Goal: Task Accomplishment & Management: Complete application form

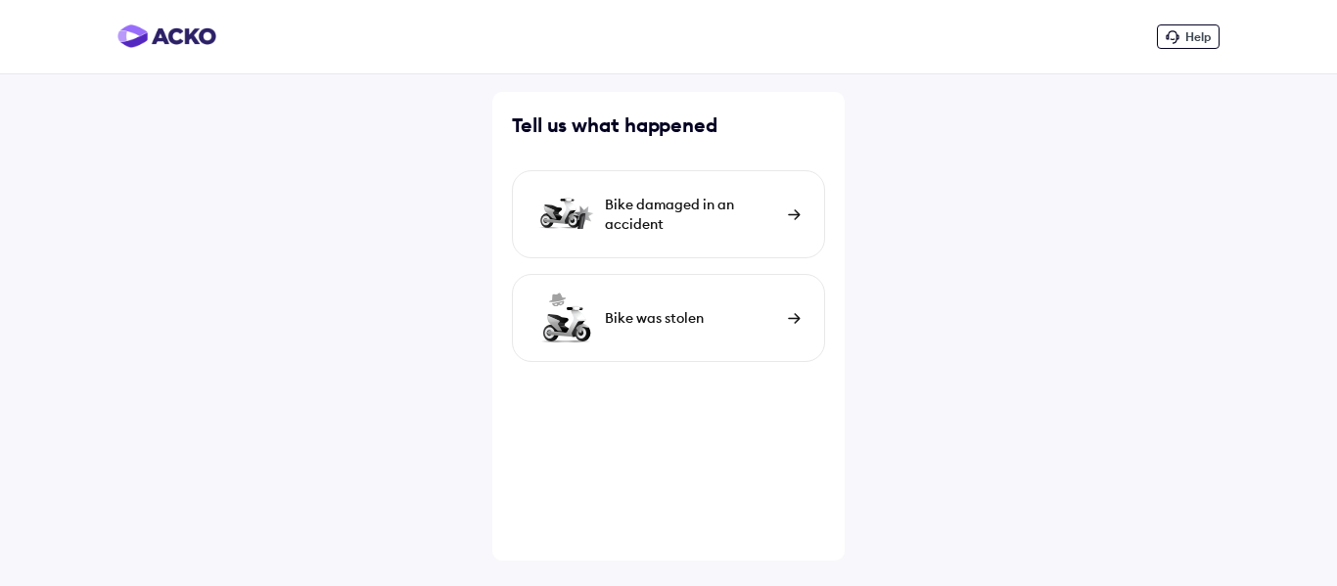
drag, startPoint x: 0, startPoint y: 0, endPoint x: 1336, endPoint y: 209, distance: 1352.6
click at [1336, 209] on div "Help Tell us what happened [PERSON_NAME] damaged in an accident Bike was stolen" at bounding box center [668, 293] width 1337 height 586
click at [788, 210] on img at bounding box center [794, 215] width 13 height 11
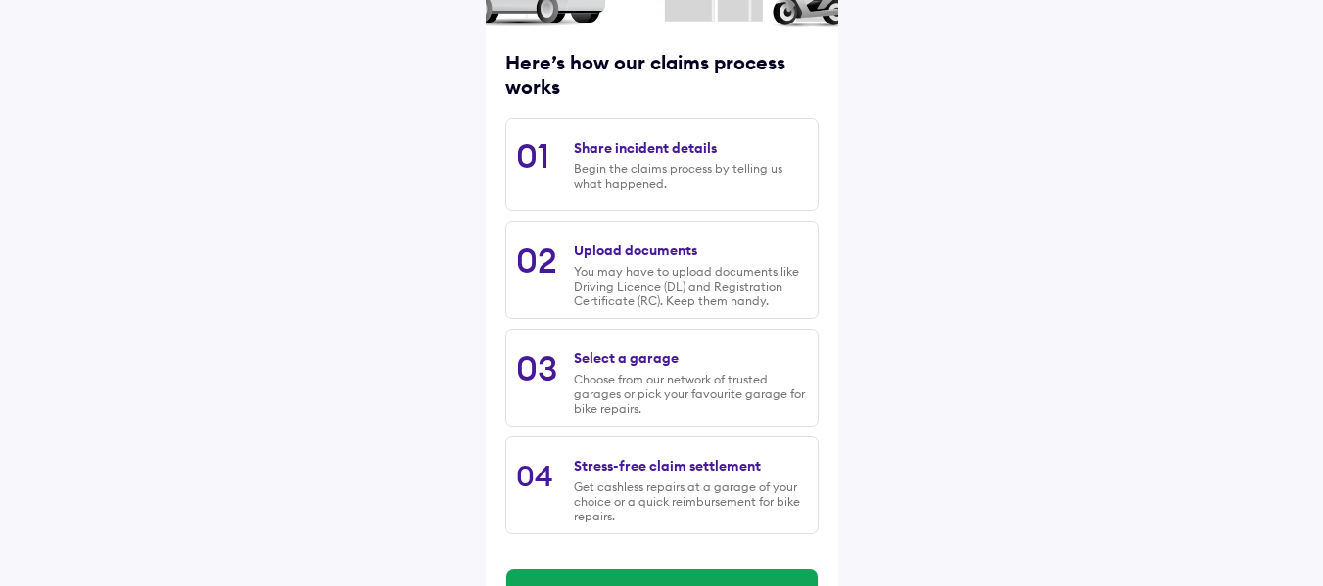
scroll to position [230, 0]
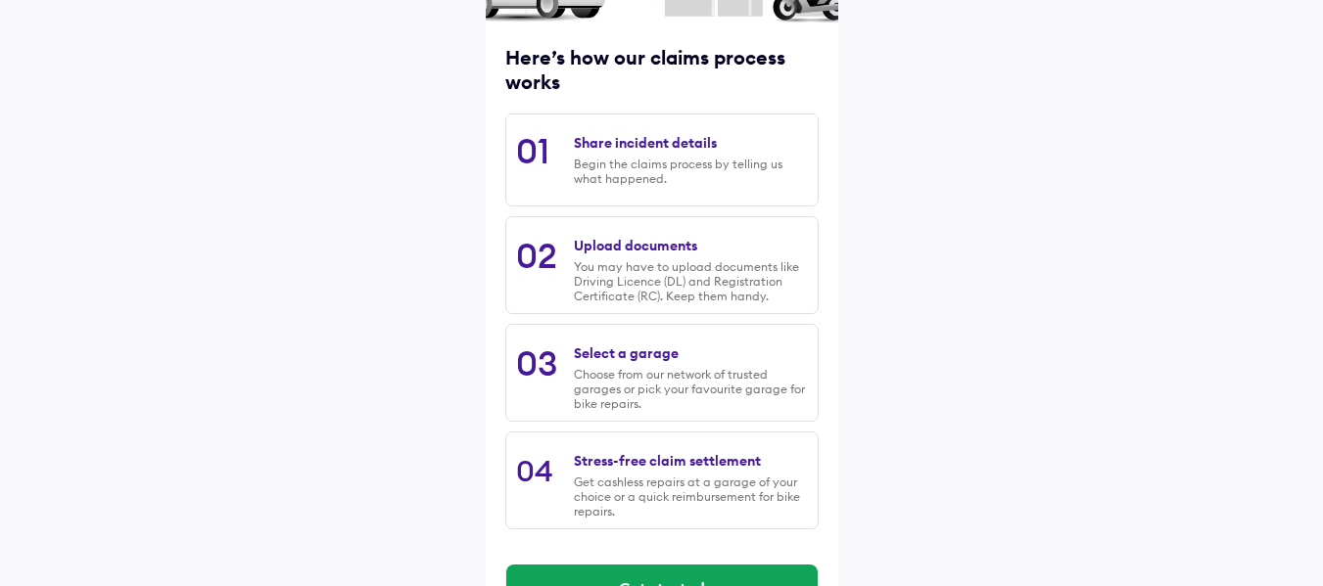
click at [652, 156] on div "Share incident details Begin the claims process by telling us what happened." at bounding box center [690, 159] width 233 height 71
click at [644, 139] on div "Share incident details" at bounding box center [645, 143] width 143 height 18
click at [644, 245] on div "Upload documents" at bounding box center [635, 246] width 123 height 18
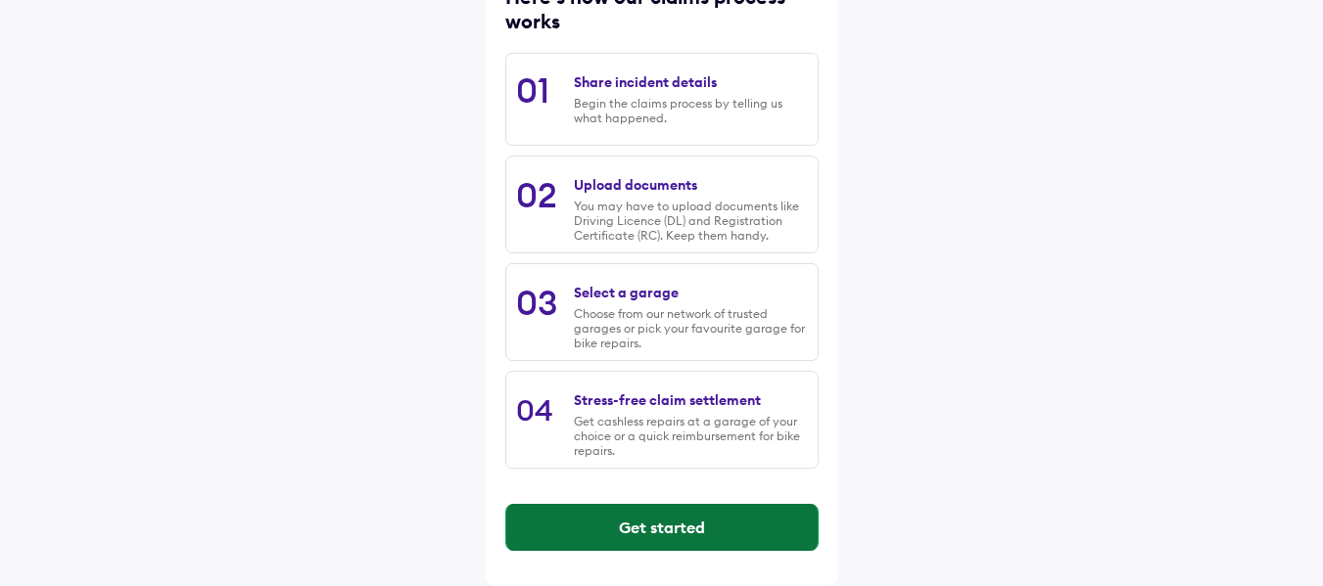
click at [686, 514] on button "Get started" at bounding box center [661, 527] width 311 height 47
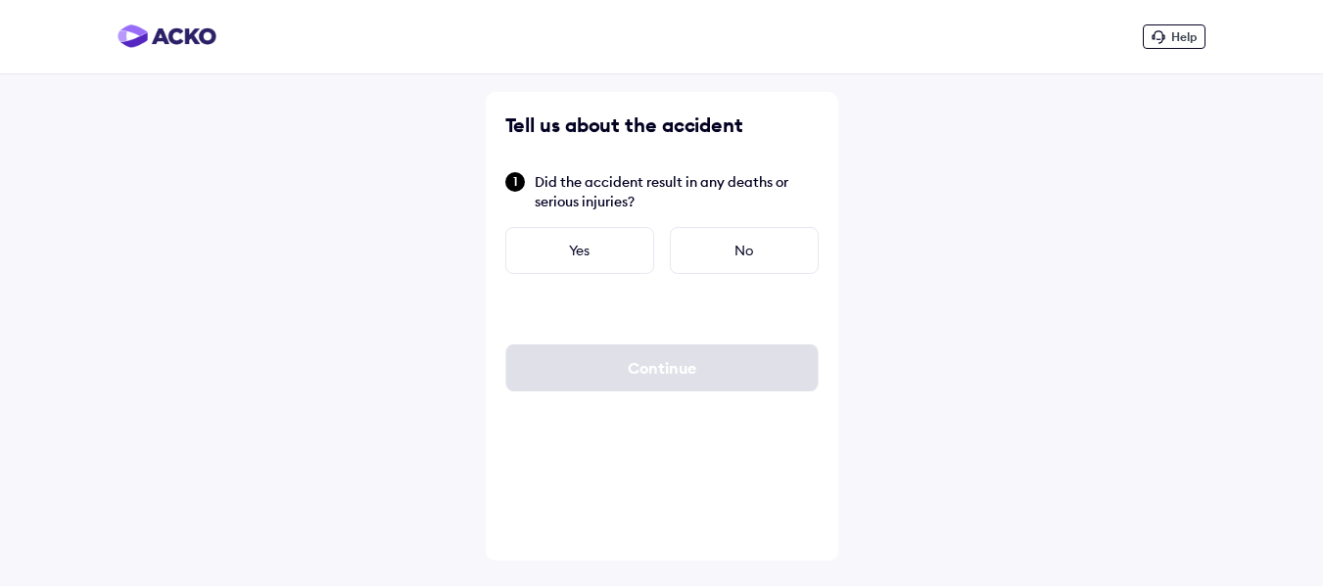
scroll to position [0, 0]
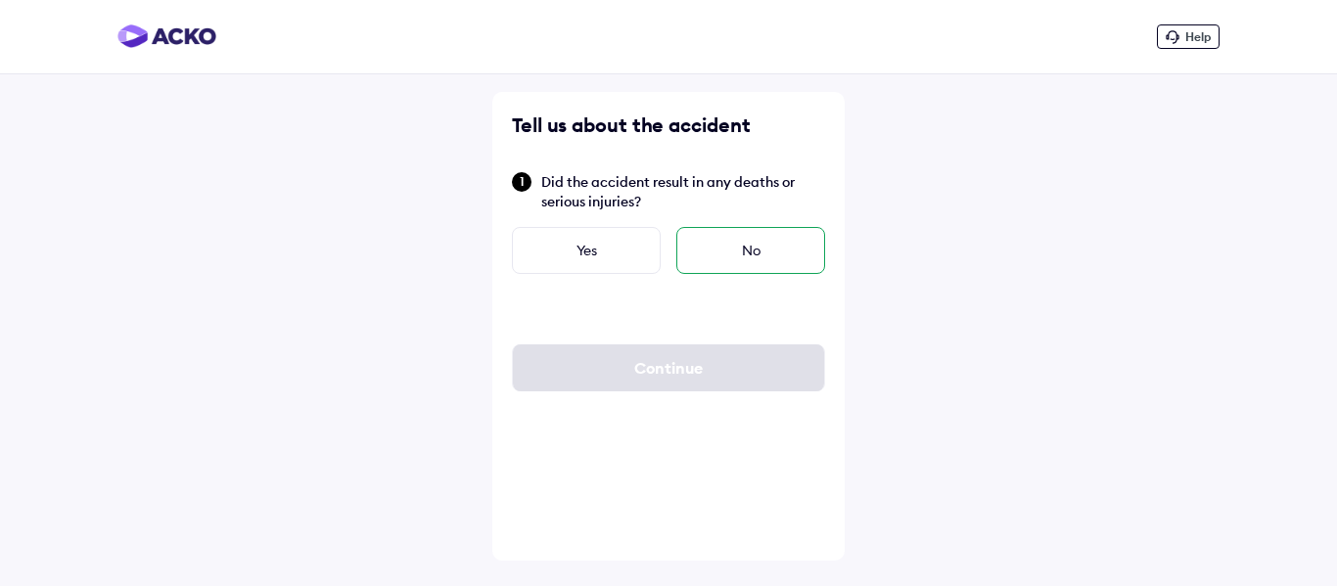
click at [729, 245] on div "No" at bounding box center [751, 250] width 149 height 47
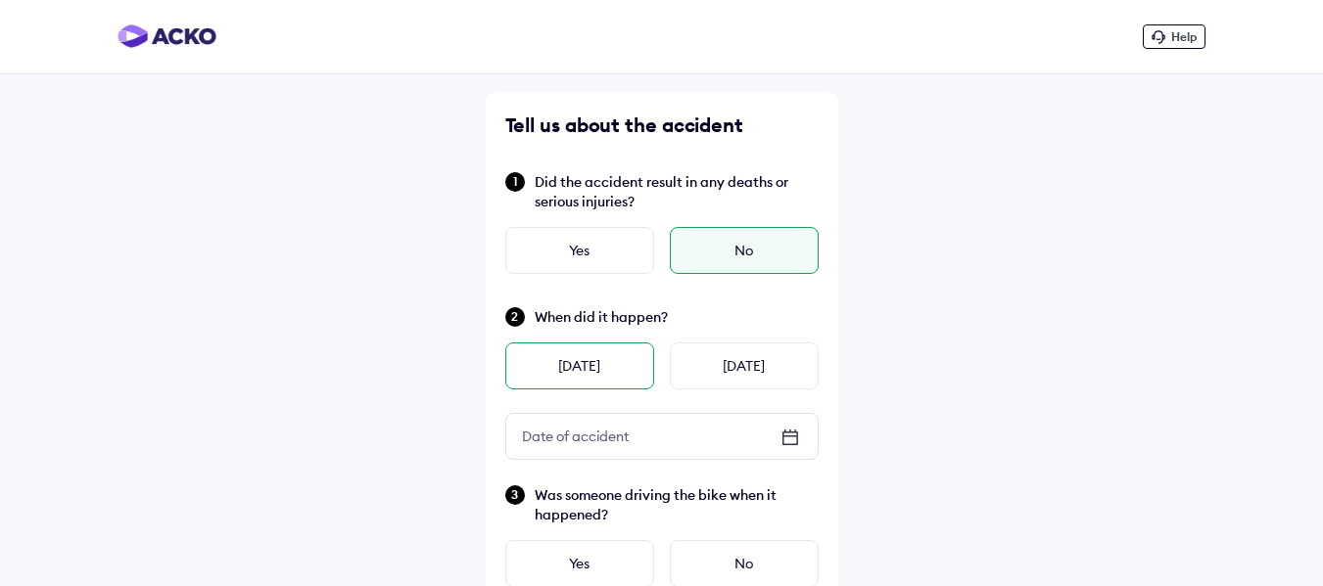
click at [612, 370] on div "[DATE]" at bounding box center [579, 366] width 149 height 47
click at [793, 427] on icon at bounding box center [789, 437] width 23 height 23
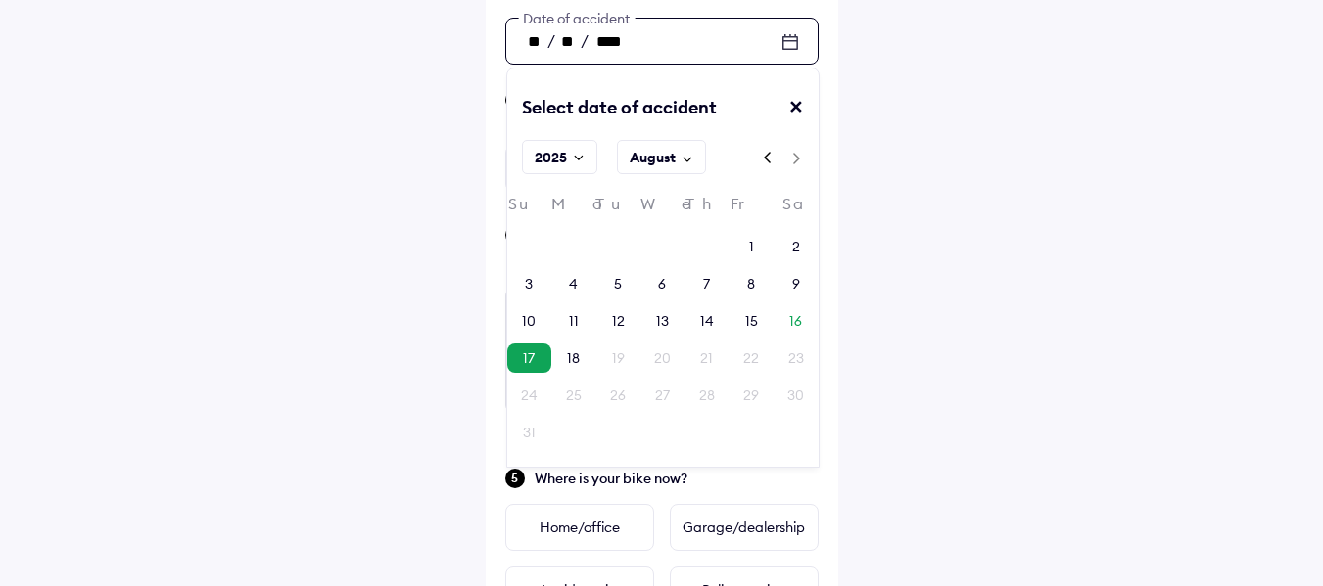
scroll to position [394, 0]
click at [693, 321] on div "14" at bounding box center [706, 322] width 44 height 29
type input "**"
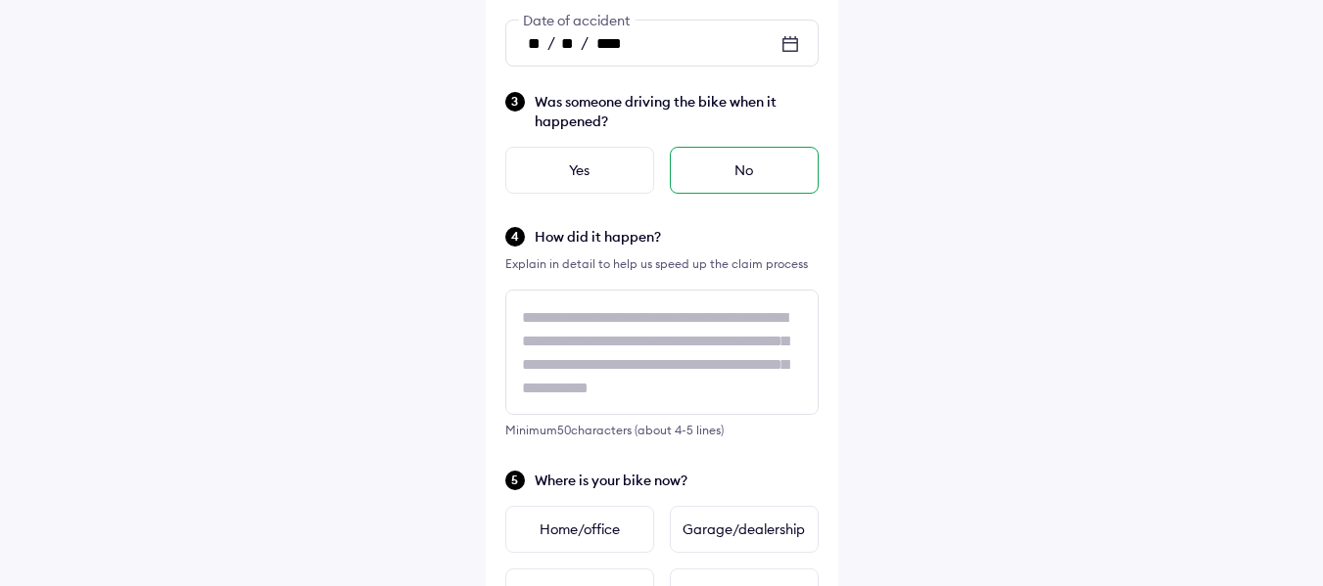
click at [689, 163] on div "No" at bounding box center [744, 170] width 149 height 47
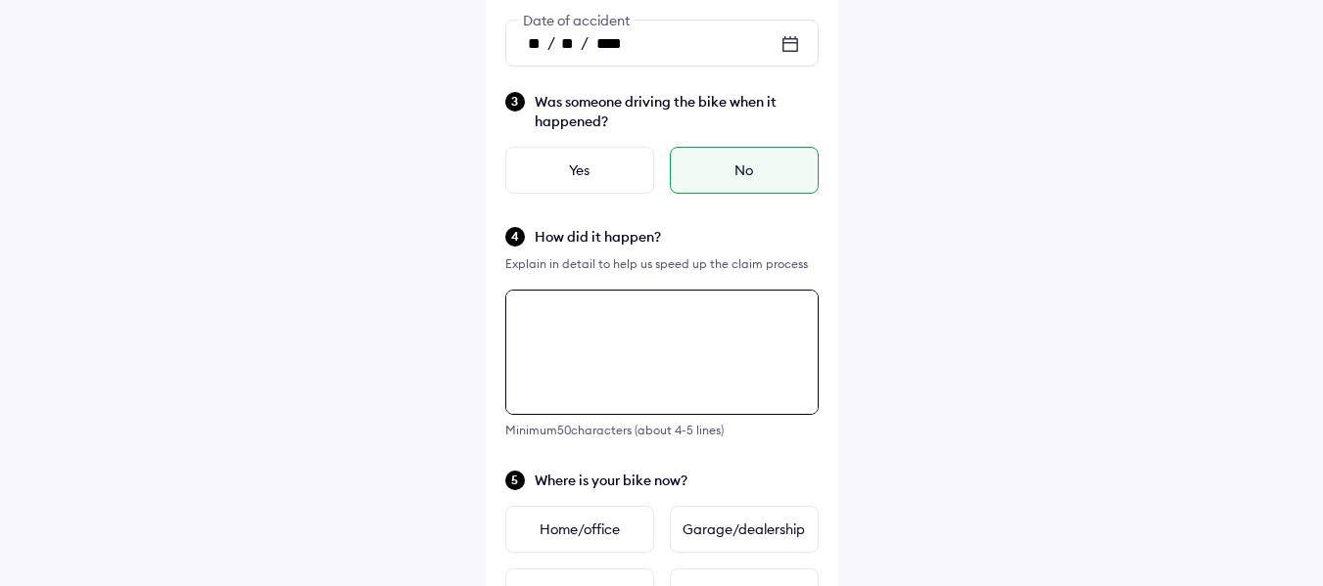
click at [592, 325] on div "Tell us about the accident Did the accident result in any deaths or serious inj…" at bounding box center [662, 241] width 352 height 1086
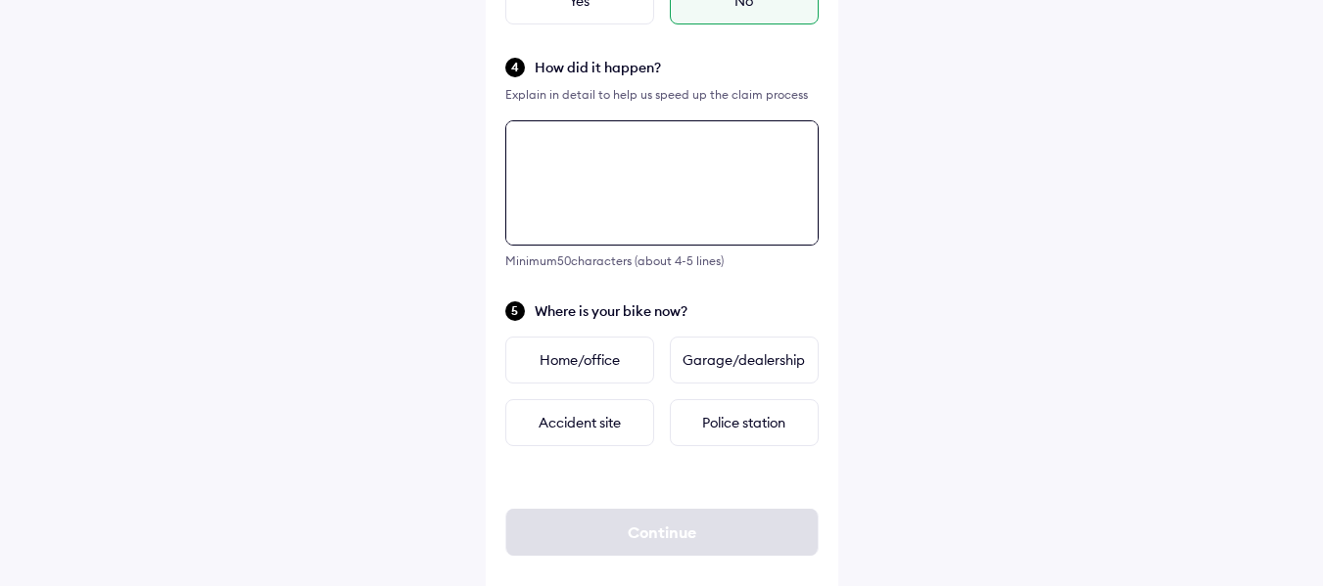
scroll to position [591, 0]
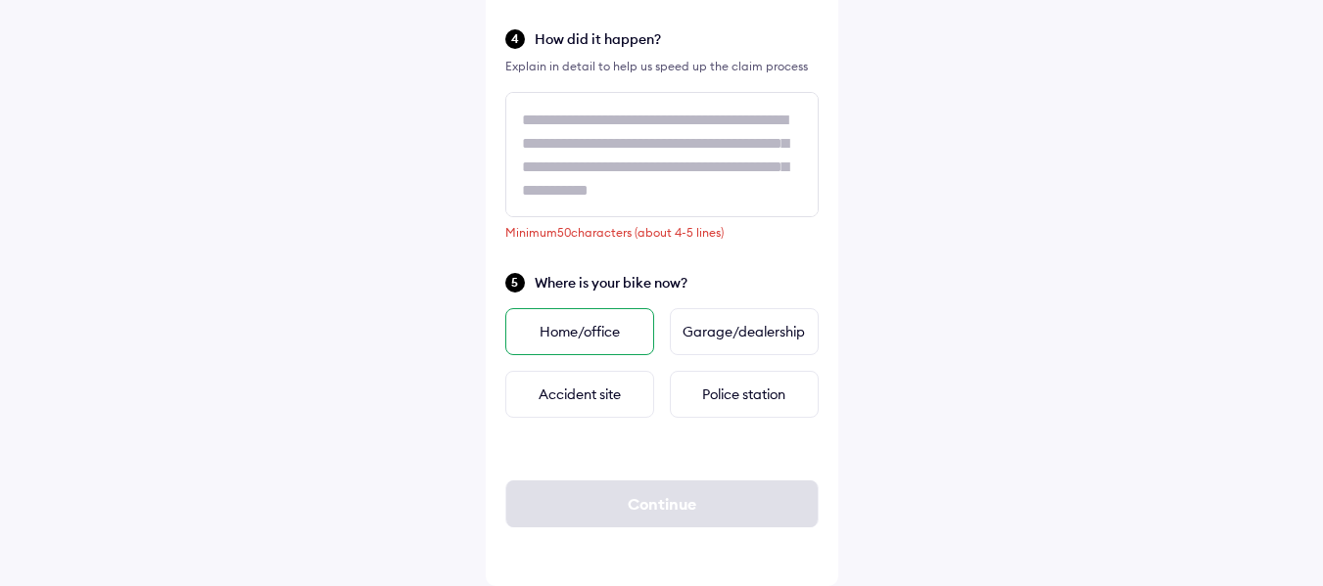
click at [586, 339] on div "Home/office" at bounding box center [579, 331] width 149 height 47
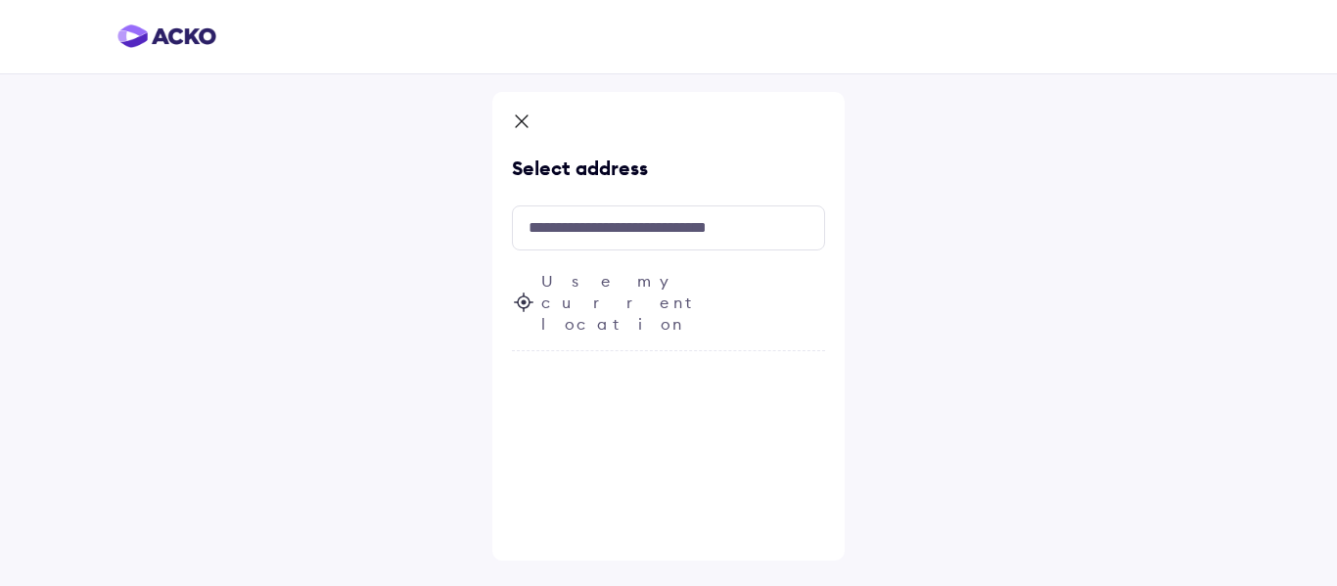
click at [523, 122] on icon at bounding box center [522, 122] width 12 height 12
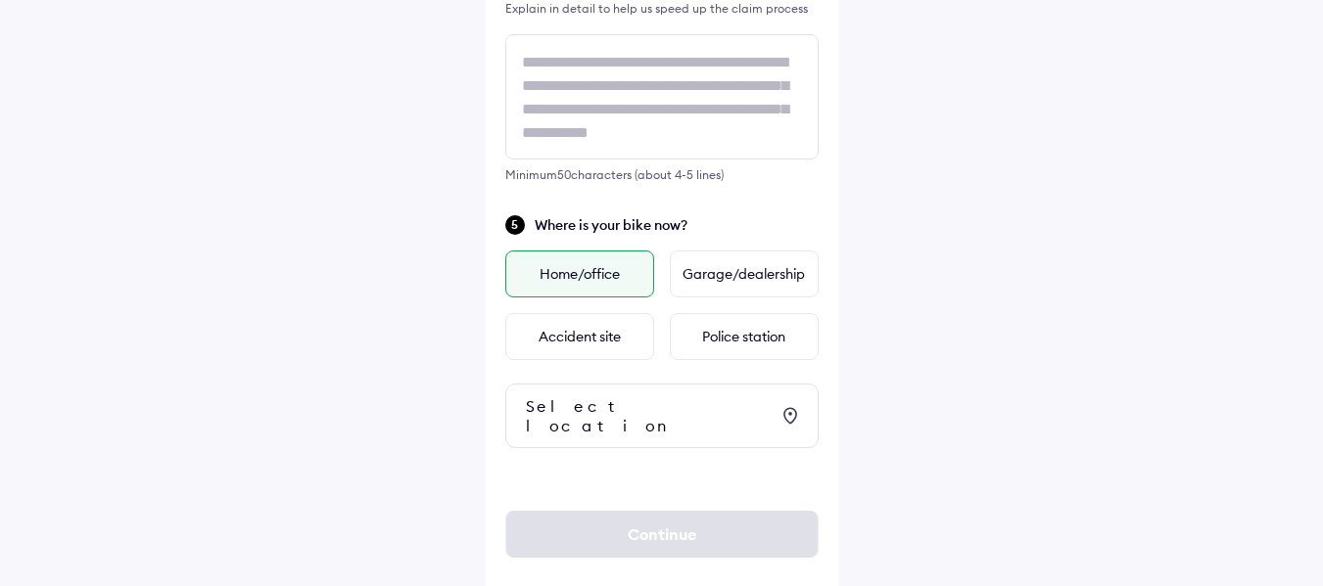
scroll to position [664, 0]
